Goal: Task Accomplishment & Management: Manage account settings

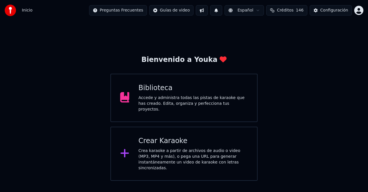
click at [294, 15] on button "Créditos 146" at bounding box center [286, 10] width 41 height 10
click at [291, 53] on button "Actualizar" at bounding box center [291, 53] width 34 height 10
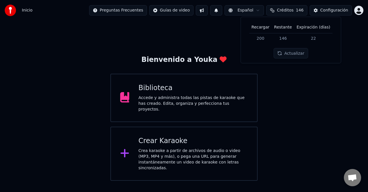
click at [301, 11] on span "146" at bounding box center [300, 10] width 8 height 6
click at [328, 14] on button "Configuración" at bounding box center [331, 10] width 42 height 10
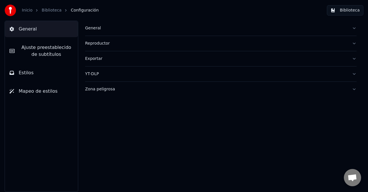
click at [50, 9] on link "Biblioteca" at bounding box center [52, 10] width 20 height 6
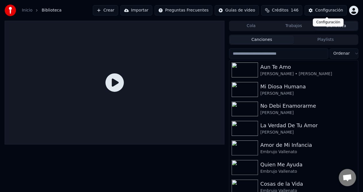
click at [353, 13] on html "Inicio Biblioteca Crear Importar Preguntas Frecuentes Guías de video Créditos 1…" at bounding box center [181, 96] width 363 height 192
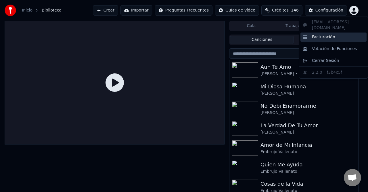
click at [331, 34] on span "Facturación" at bounding box center [323, 37] width 23 height 6
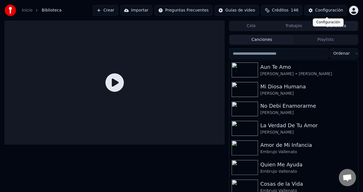
click at [350, 10] on html "Inicio Biblioteca Crear Importar Preguntas Frecuentes Guías de video Créditos 1…" at bounding box center [181, 96] width 363 height 192
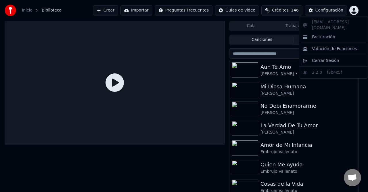
click at [337, 20] on div "[EMAIL_ADDRESS][DOMAIN_NAME] Facturación Votación de Funciones Cerrar Sesión 2.…" at bounding box center [333, 47] width 69 height 62
click at [352, 13] on html "Inicio Biblioteca Crear Importar Preguntas Frecuentes Guías de video Créditos 1…" at bounding box center [184, 96] width 368 height 192
click at [353, 13] on html "Inicio Biblioteca Crear Importar Preguntas Frecuentes Guías de video Créditos 1…" at bounding box center [184, 96] width 368 height 192
click at [327, 34] on span "Facturación" at bounding box center [323, 37] width 23 height 6
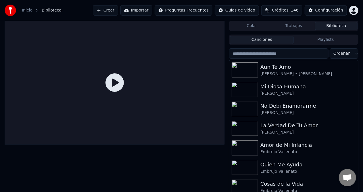
click at [293, 11] on button "Créditos 146" at bounding box center [281, 10] width 41 height 10
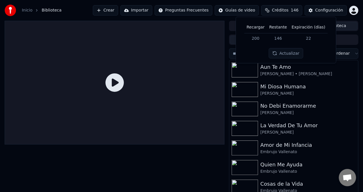
click at [255, 48] on div "Recargar Restante Expiración (días) 200 146 22 Actualizar" at bounding box center [286, 40] width 91 height 37
click at [283, 56] on button "Actualizar" at bounding box center [286, 53] width 34 height 10
click at [294, 9] on button "Créditos 146" at bounding box center [281, 10] width 41 height 10
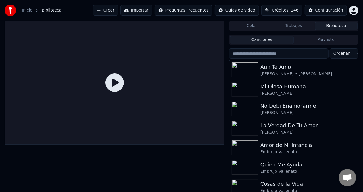
click at [291, 14] on button "Créditos 146" at bounding box center [281, 10] width 41 height 10
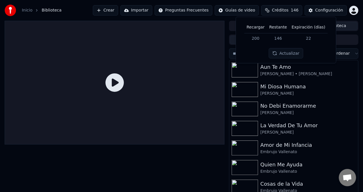
click at [287, 56] on button "Actualizar" at bounding box center [286, 53] width 34 height 10
click at [284, 53] on button "Actualizar" at bounding box center [286, 53] width 34 height 10
click at [326, 9] on div "Configuración" at bounding box center [329, 10] width 28 height 6
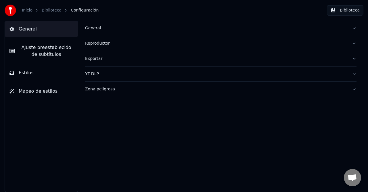
click at [10, 9] on img at bounding box center [10, 10] width 11 height 11
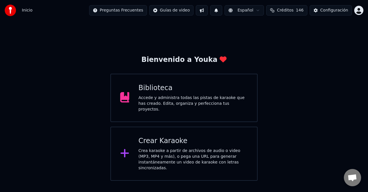
click at [358, 12] on html "Inicio Preguntas Frecuentes Guías de video Español Créditos 146 Configuración B…" at bounding box center [184, 90] width 368 height 180
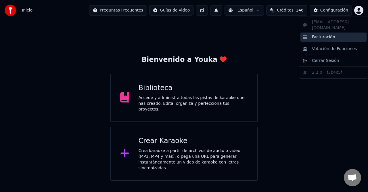
click at [318, 34] on span "Facturación" at bounding box center [323, 37] width 23 height 6
